Goal: Information Seeking & Learning: Stay updated

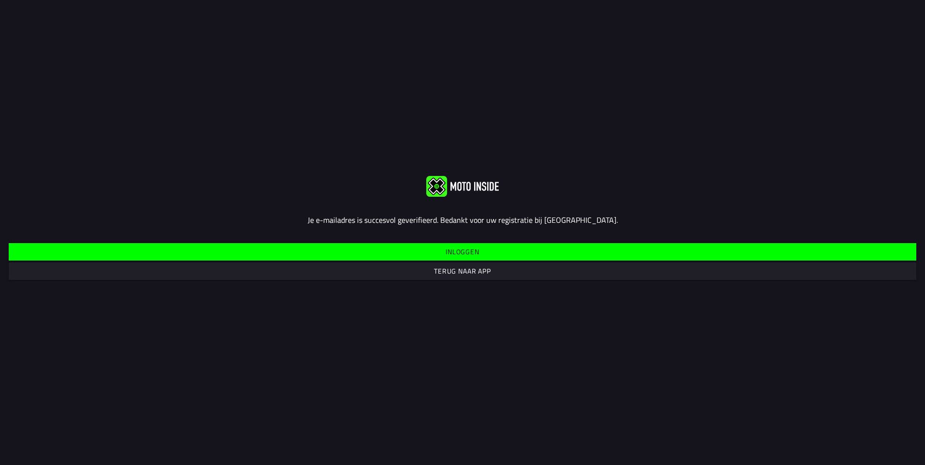
click at [0, 0] on slot "Inloggen" at bounding box center [0, 0] width 0 height 0
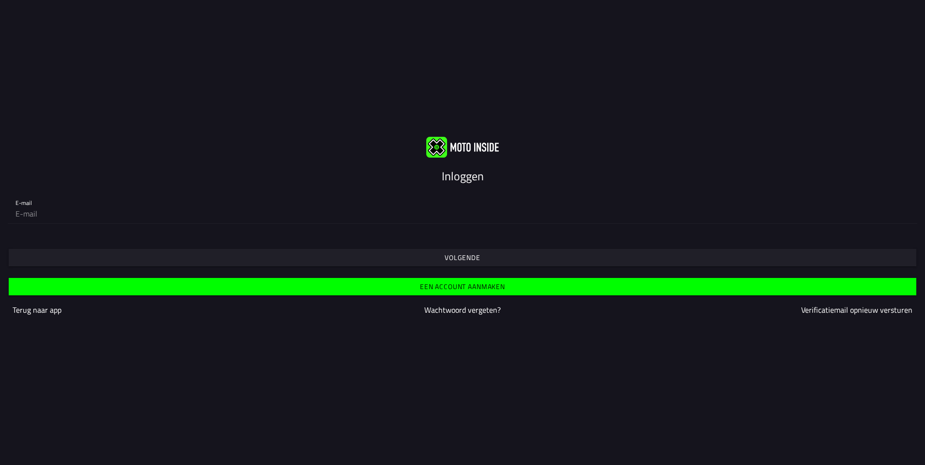
click at [45, 217] on input "email" at bounding box center [462, 213] width 894 height 19
type input "[EMAIL_ADDRESS][DOMAIN_NAME]"
click at [60, 252] on span "Volgende" at bounding box center [462, 257] width 893 height 17
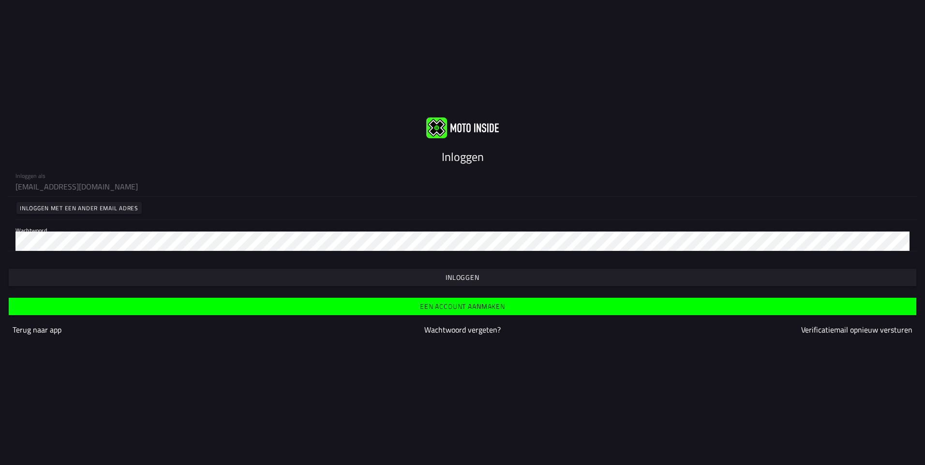
click at [0, 0] on slot "Inloggen" at bounding box center [0, 0] width 0 height 0
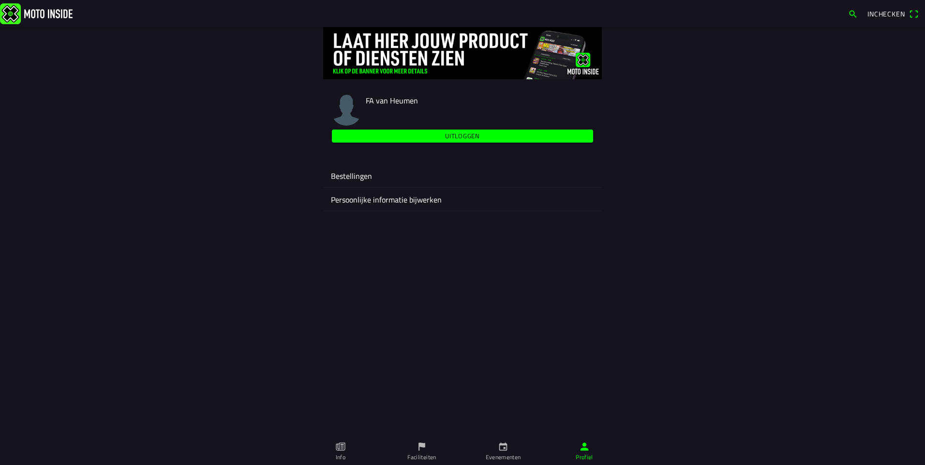
click at [500, 452] on link "Evenementen" at bounding box center [503, 451] width 81 height 27
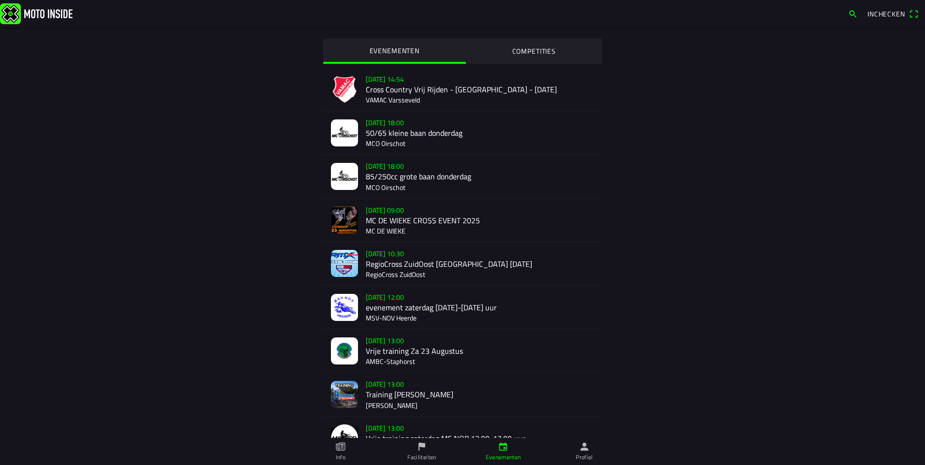
click at [0, 0] on slot "COMPETITIES" at bounding box center [0, 0] width 0 height 0
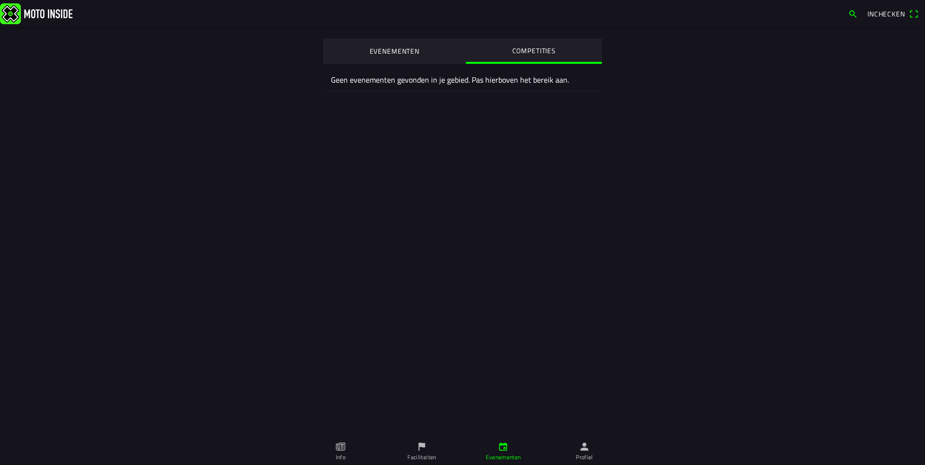
click at [0, 0] on slot "EVENEMENTEN" at bounding box center [0, 0] width 0 height 0
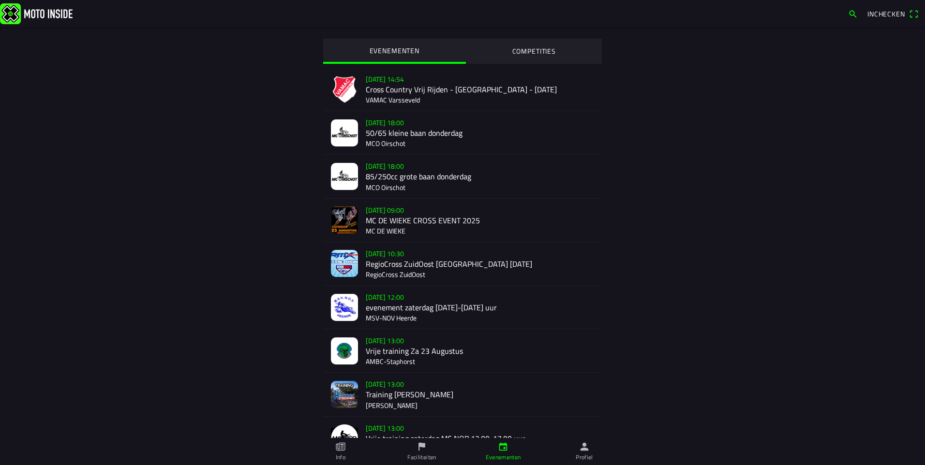
click at [586, 454] on ion-label "Profiel" at bounding box center [584, 457] width 17 height 9
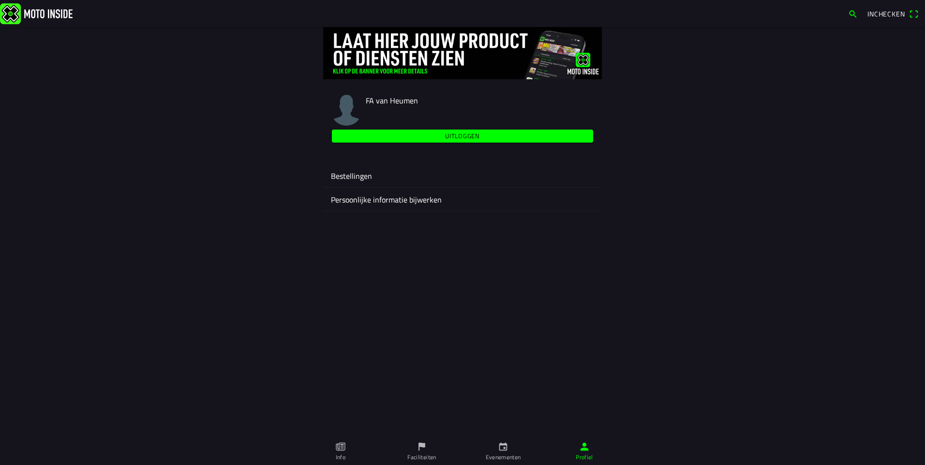
click at [342, 451] on icon "paper" at bounding box center [340, 447] width 11 height 11
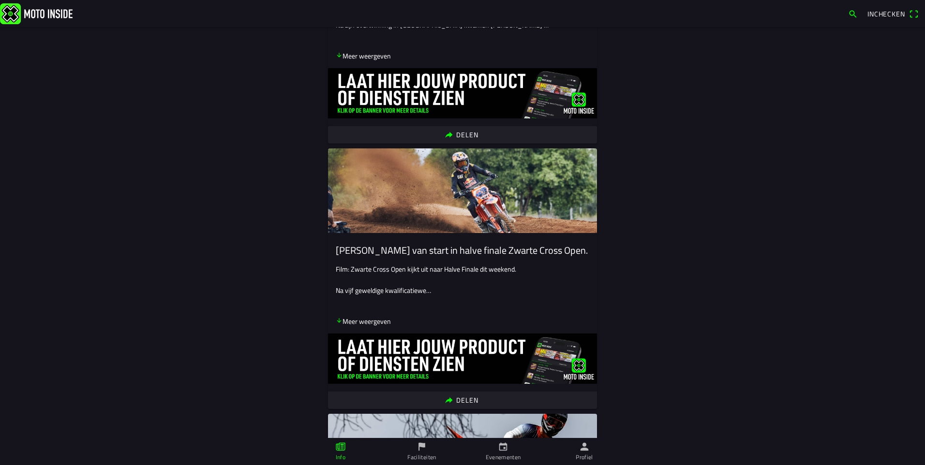
scroll to position [2081, 0]
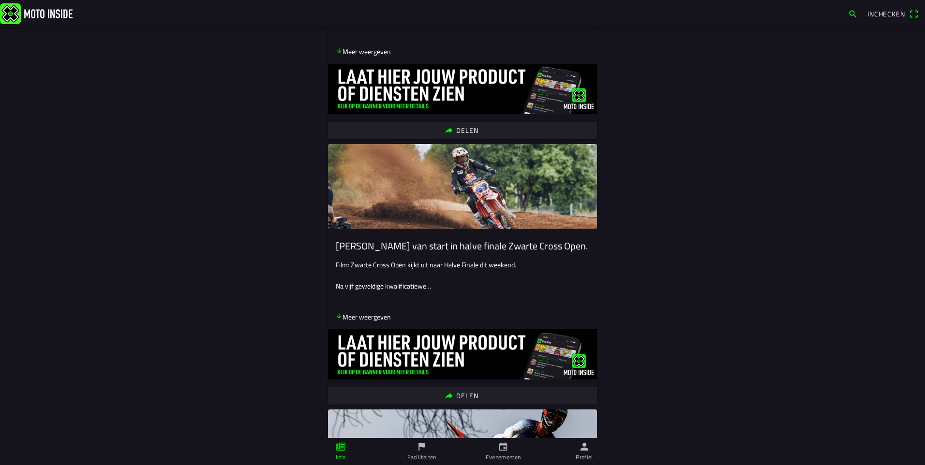
click at [438, 191] on img at bounding box center [462, 186] width 269 height 85
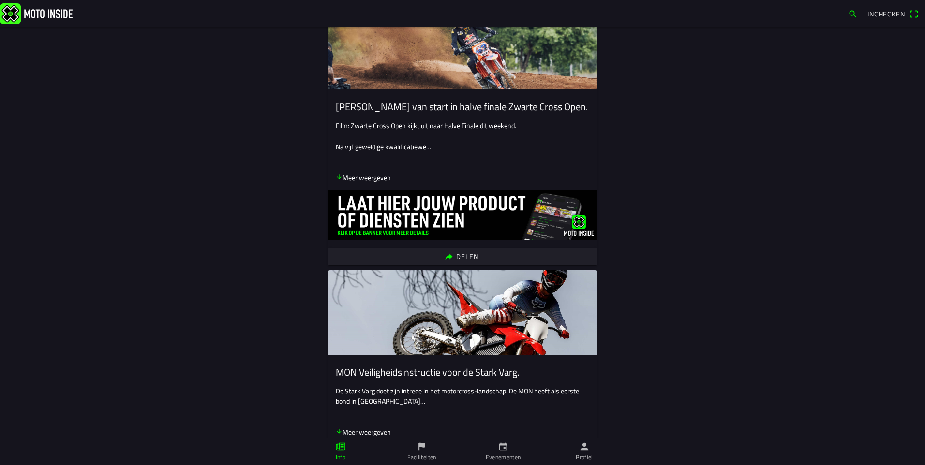
scroll to position [2226, 0]
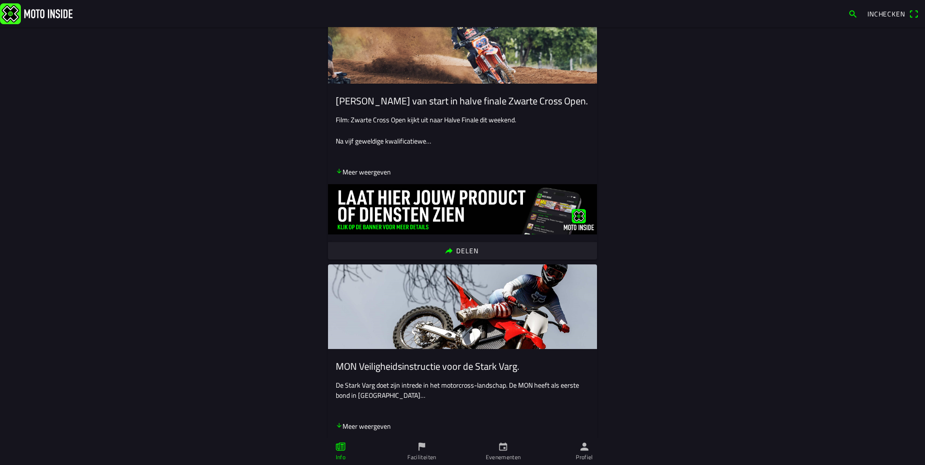
click at [361, 122] on p "Film: Zwarte Cross Open kijkt uit naar Halve Finale dit weekend." at bounding box center [463, 120] width 254 height 10
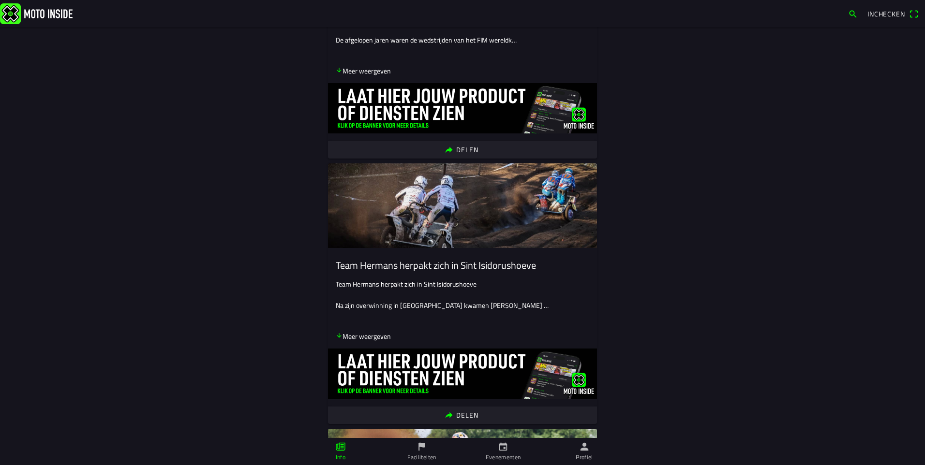
scroll to position [1694, 0]
